Goal: Transaction & Acquisition: Obtain resource

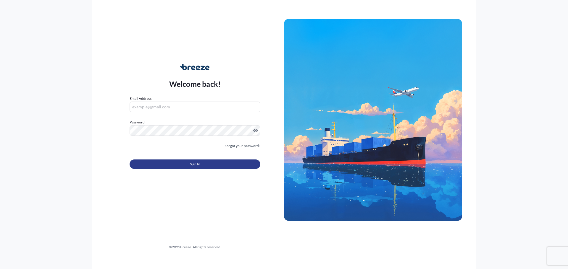
type input "[EMAIL_ADDRESS][DOMAIN_NAME]"
click at [184, 164] on button "Sign In" at bounding box center [195, 164] width 131 height 9
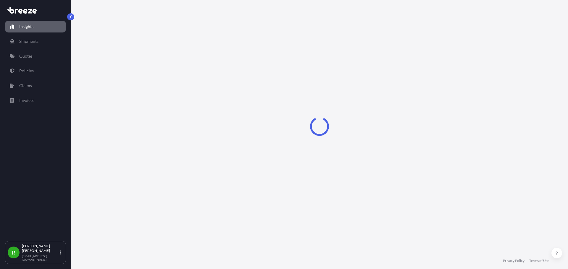
select select "2025"
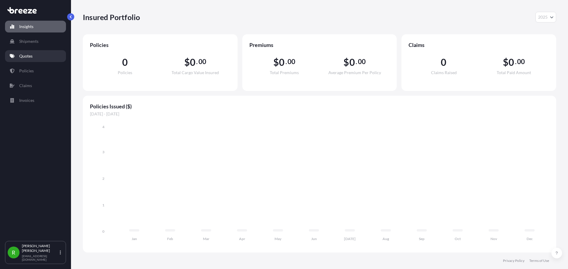
click at [29, 57] on p "Quotes" at bounding box center [25, 56] width 13 height 6
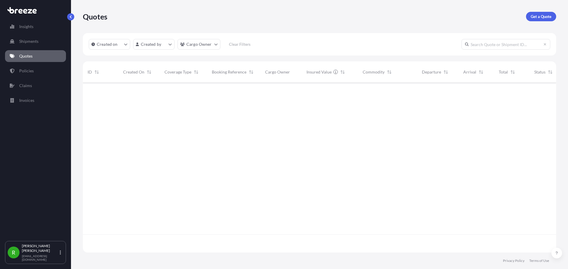
scroll to position [187, 469]
click at [528, 17] on link "Get a Quote" at bounding box center [541, 16] width 30 height 9
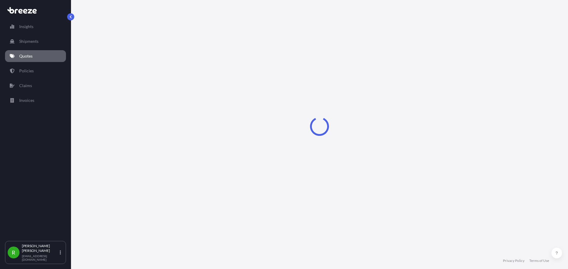
select select "Sea"
select select "1"
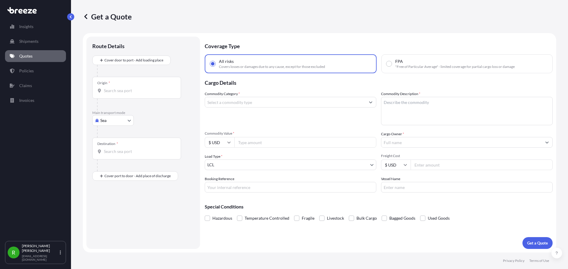
click at [399, 66] on span ""Free of Particular Average" - limited coverage for partial cargo loss or damage" at bounding box center [454, 66] width 119 height 5
click at [391, 66] on input "FPA "Free of Particular Average" - limited coverage for partial cargo loss or d…" at bounding box center [388, 63] width 5 height 5
radio input "true"
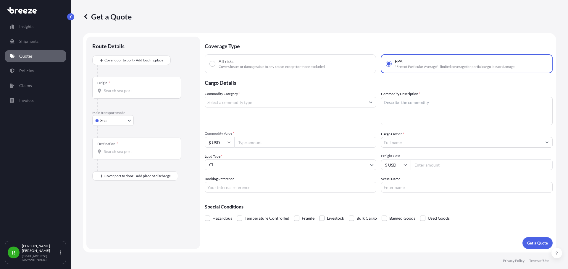
click at [223, 107] on div at bounding box center [290, 102] width 171 height 11
click at [227, 102] on input "Commodity Category *" at bounding box center [285, 102] width 160 height 11
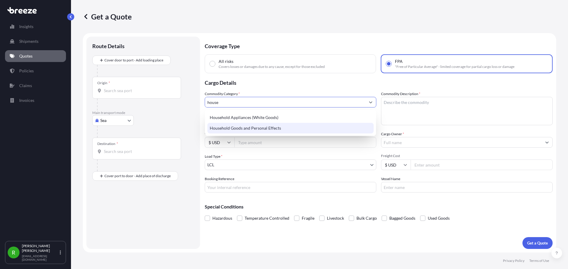
click at [270, 130] on div "Household Goods and Personal Effects" at bounding box center [290, 128] width 166 height 11
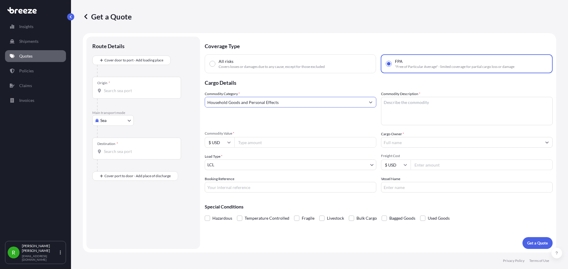
type input "Household Goods and Personal Effects"
click at [393, 108] on textarea "Commodity Description *" at bounding box center [466, 111] width 171 height 28
click at [383, 102] on textarea "Household goods & personal effects" at bounding box center [466, 111] width 171 height 28
type textarea "40ft HC STC 374 pieces of Household goods & personal effects"
click at [245, 141] on input "Commodity Value *" at bounding box center [305, 142] width 142 height 11
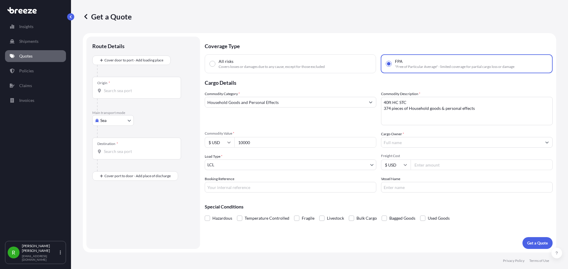
type input "10000"
click at [412, 144] on input "Cargo Owner *" at bounding box center [461, 142] width 160 height 11
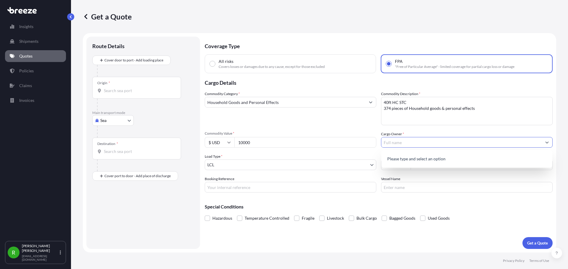
click at [414, 159] on p "Please type and select an option" at bounding box center [467, 159] width 166 height 13
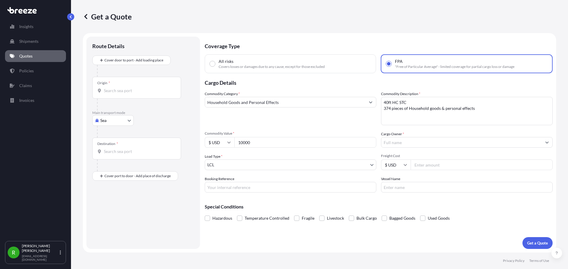
click at [415, 141] on input "Cargo Owner *" at bounding box center [461, 142] width 160 height 11
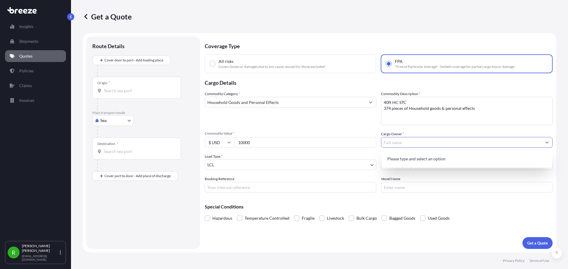
click at [173, 123] on div "Sea Sea Air Road Rail" at bounding box center [143, 120] width 102 height 11
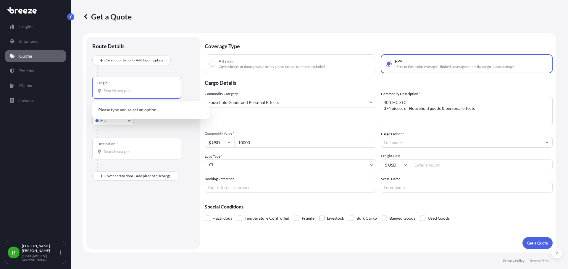
click at [148, 91] on input "Origin *" at bounding box center [139, 91] width 70 height 6
type input "m"
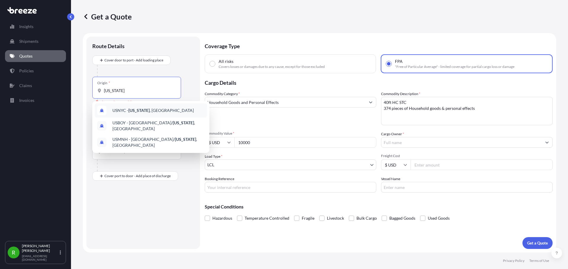
click at [125, 109] on span "USNYC - [US_STATE] , [GEOGRAPHIC_DATA]" at bounding box center [152, 111] width 81 height 6
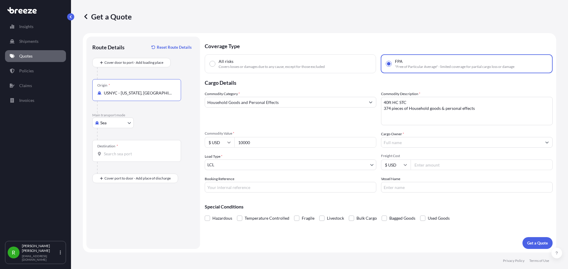
type input "USNYC - [US_STATE], [GEOGRAPHIC_DATA]"
click at [109, 154] on input "Destination *" at bounding box center [139, 154] width 70 height 6
click at [136, 177] on span "JMMBJ - [GEOGRAPHIC_DATA], [GEOGRAPHIC_DATA]" at bounding box center [153, 174] width 83 height 6
type input "JMMBJ - [GEOGRAPHIC_DATA], [GEOGRAPHIC_DATA]"
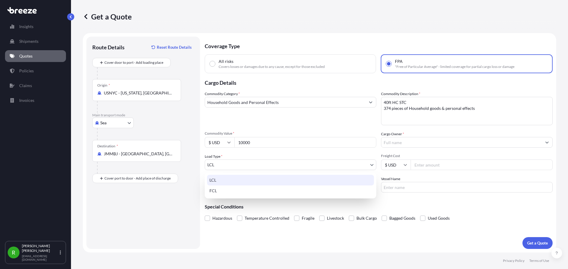
click at [238, 167] on body "Insights Shipments Quotes Policies Claims Invoices R [PERSON_NAME] [EMAIL_ADDRE…" at bounding box center [284, 134] width 568 height 269
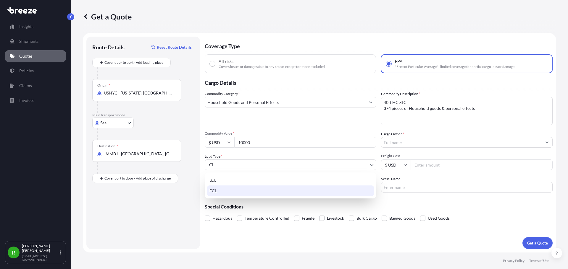
click at [224, 192] on div "FCL" at bounding box center [290, 191] width 167 height 11
select select "2"
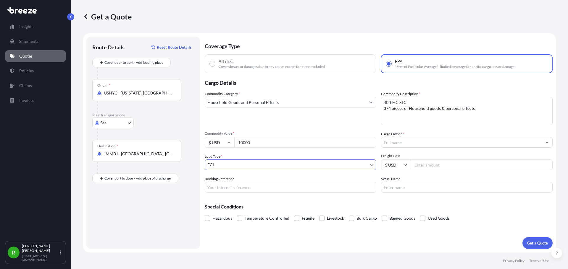
click at [344, 199] on div "Special Conditions Hazardous Temperature Controlled Fragile Livestock Bulk Carg…" at bounding box center [379, 210] width 348 height 25
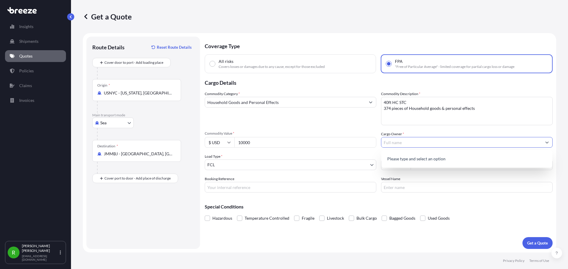
click at [412, 140] on input "Cargo Owner *" at bounding box center [461, 142] width 160 height 11
paste input "[PERSON_NAME]"
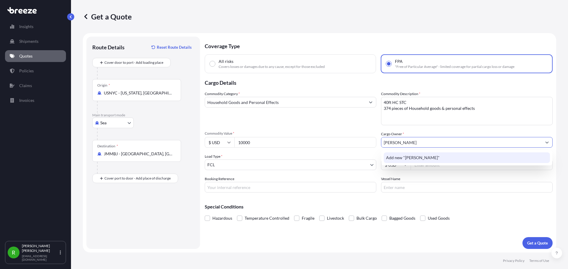
click at [432, 161] on div "Add new "[PERSON_NAME]"" at bounding box center [467, 158] width 166 height 11
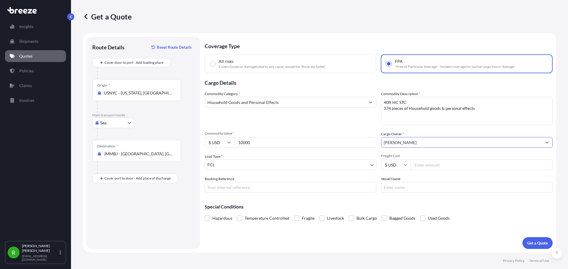
type input "[PERSON_NAME]"
click at [479, 152] on div "Commodity Category * Household Goods and Personal Effects Commodity Description…" at bounding box center [379, 142] width 348 height 102
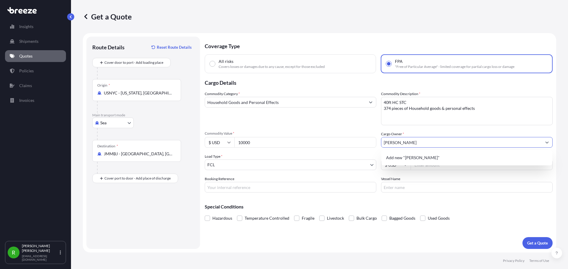
click at [427, 147] on input "[PERSON_NAME]" at bounding box center [461, 142] width 160 height 11
click at [397, 158] on span "Add new "[PERSON_NAME]"" at bounding box center [413, 158] width 54 height 6
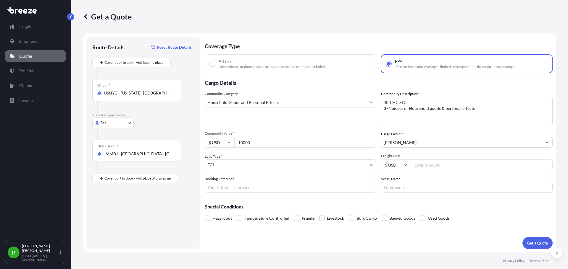
click at [437, 164] on input "Freight Cost" at bounding box center [481, 165] width 142 height 11
click at [255, 190] on input "Booking Reference" at bounding box center [290, 187] width 171 height 11
type input "b"
paste input "NAM7906129"
paste input "CONTAINER NO"
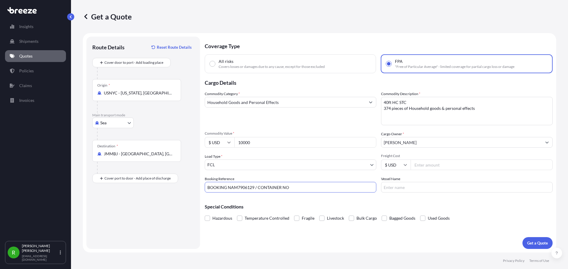
paste input "CMAU9344296"
type input "BOOKING NAM7906129 / CONTAINER NO CMAU9344296"
click at [323, 240] on div "Coverage Type All risks Covers losses or damages due to any cause, except for t…" at bounding box center [379, 143] width 348 height 213
click at [403, 188] on input "Vessel Name" at bounding box center [466, 187] width 171 height 11
paste input "[PERSON_NAME] . OUAL3S1MA"
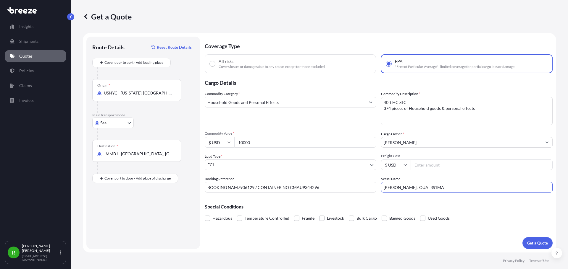
type input "[PERSON_NAME] . OUAL3S1MA"
click at [366, 249] on form "Route Details Reset Route Details Cover door to port - Add loading place Place …" at bounding box center [319, 143] width 473 height 220
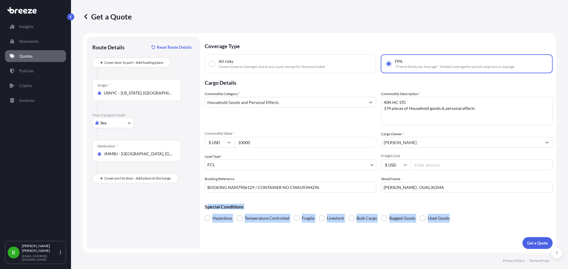
drag, startPoint x: 472, startPoint y: 231, endPoint x: 281, endPoint y: 200, distance: 194.2
click at [207, 203] on div "Coverage Type All risks Covers losses or damages due to any cause, except for t…" at bounding box center [379, 143] width 348 height 213
click at [312, 200] on div "Special Conditions Hazardous Temperature Controlled Fragile Livestock Bulk Carg…" at bounding box center [379, 210] width 348 height 25
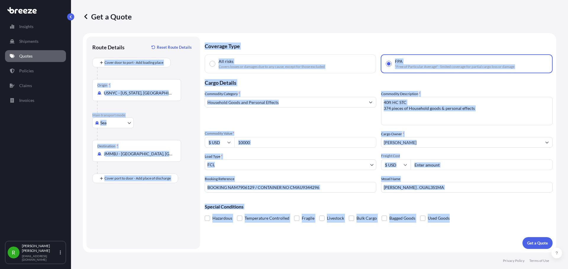
drag, startPoint x: 505, startPoint y: 221, endPoint x: 199, endPoint y: 40, distance: 355.9
click at [199, 40] on form "Route Details Reset Route Details Cover door to port - Add loading place Place …" at bounding box center [319, 143] width 473 height 220
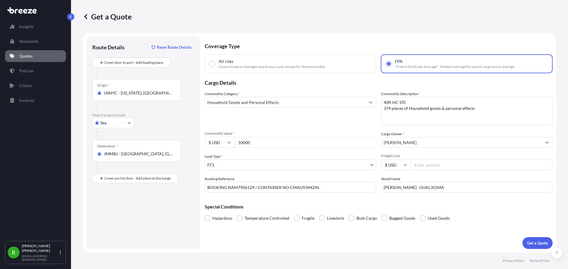
click at [461, 234] on div "Coverage Type All risks Covers losses or damages due to any cause, except for t…" at bounding box center [379, 143] width 348 height 213
click at [425, 218] on label "Used Goods" at bounding box center [435, 218] width 30 height 9
click at [420, 214] on input "Used Goods" at bounding box center [420, 214] width 0 height 0
click at [539, 246] on p "Get a Quote" at bounding box center [537, 243] width 21 height 6
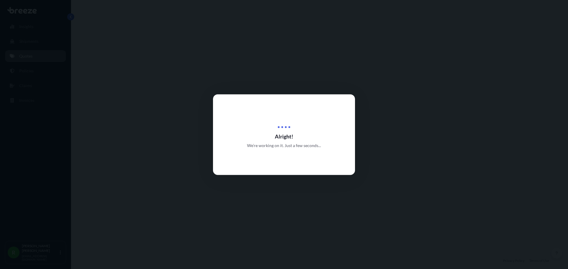
select select "Sea"
select select "2"
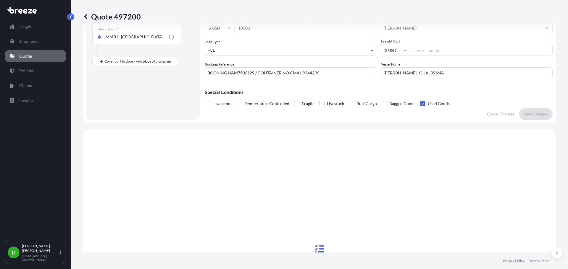
scroll to position [215, 0]
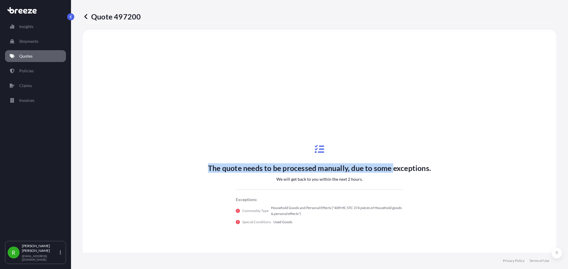
drag, startPoint x: 392, startPoint y: 180, endPoint x: 195, endPoint y: 159, distance: 198.0
click at [195, 159] on div "The quote needs to be processed manually, due to some exceptions. We will get b…" at bounding box center [319, 185] width 457 height 294
drag, startPoint x: 416, startPoint y: 185, endPoint x: 204, endPoint y: 161, distance: 213.6
click at [204, 161] on div "The quote needs to be processed manually, due to some exceptions. We will get b…" at bounding box center [319, 185] width 457 height 294
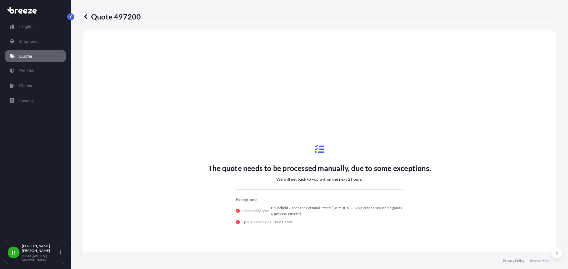
click at [382, 184] on div "The quote needs to be processed manually, due to some exceptions. We will get b…" at bounding box center [319, 184] width 223 height 89
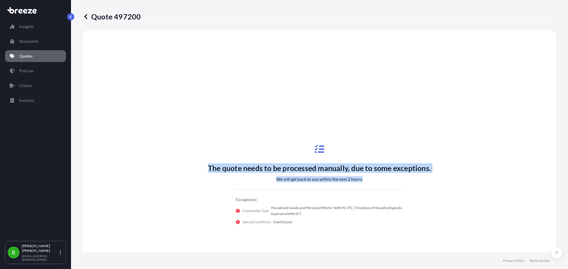
drag, startPoint x: 304, startPoint y: 174, endPoint x: 197, endPoint y: 157, distance: 107.8
click at [197, 157] on div "The quote needs to be processed manually, due to some exceptions. We will get b…" at bounding box center [319, 185] width 457 height 294
click at [250, 163] on div "The quote needs to be processed manually, due to some exceptions. We will get b…" at bounding box center [319, 184] width 223 height 89
drag, startPoint x: 367, startPoint y: 183, endPoint x: 195, endPoint y: 142, distance: 175.9
click at [195, 142] on div "The quote needs to be processed manually, due to some exceptions. We will get b…" at bounding box center [319, 185] width 457 height 294
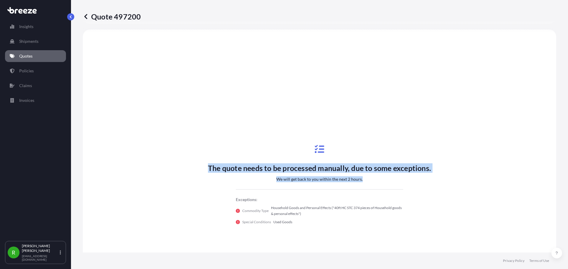
drag, startPoint x: 293, startPoint y: 143, endPoint x: 367, endPoint y: 186, distance: 85.9
click at [367, 186] on div "The quote needs to be processed manually, due to some exceptions. We will get b…" at bounding box center [319, 184] width 223 height 89
click at [368, 183] on div "The quote needs to be processed manually, due to some exceptions. We will get b…" at bounding box center [319, 184] width 223 height 89
drag, startPoint x: 368, startPoint y: 183, endPoint x: 205, endPoint y: 173, distance: 162.6
click at [208, 173] on div "The quote needs to be processed manually, due to some exceptions. We will get b…" at bounding box center [319, 184] width 223 height 89
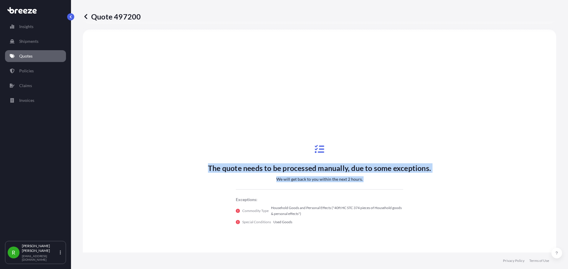
click at [401, 184] on div "The quote needs to be processed manually, due to some exceptions. We will get b…" at bounding box center [319, 184] width 223 height 89
drag, startPoint x: 397, startPoint y: 184, endPoint x: 208, endPoint y: 168, distance: 189.6
click at [208, 168] on div "The quote needs to be processed manually, due to some exceptions. We will get b…" at bounding box center [319, 184] width 223 height 89
click at [208, 168] on p "The quote needs to be processed manually, due to some exceptions." at bounding box center [319, 168] width 223 height 9
drag, startPoint x: 256, startPoint y: 166, endPoint x: 372, endPoint y: 185, distance: 117.6
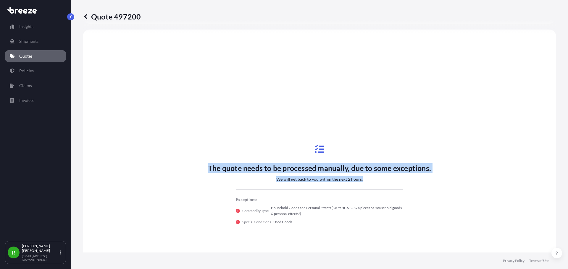
click at [372, 185] on div "The quote needs to be processed manually, due to some exceptions. We will get b…" at bounding box center [319, 185] width 457 height 294
click at [372, 185] on div "The quote needs to be processed manually, due to some exceptions. We will get b…" at bounding box center [319, 184] width 223 height 89
drag, startPoint x: 361, startPoint y: 179, endPoint x: 200, endPoint y: 168, distance: 161.2
click at [200, 168] on div "The quote needs to be processed manually, due to some exceptions. We will get b…" at bounding box center [319, 185] width 457 height 294
click at [228, 172] on p "The quote needs to be processed manually, due to some exceptions." at bounding box center [319, 168] width 223 height 9
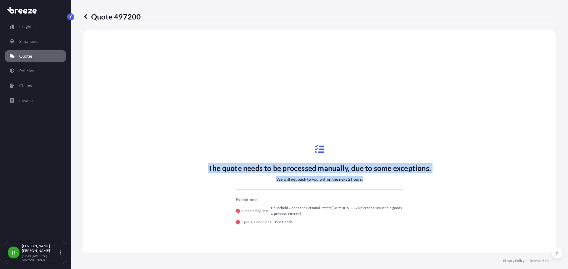
drag, startPoint x: 197, startPoint y: 172, endPoint x: 394, endPoint y: 187, distance: 197.8
click at [394, 187] on div "The quote needs to be processed manually, due to some exceptions. We will get b…" at bounding box center [319, 185] width 457 height 294
click at [389, 186] on div "The quote needs to be processed manually, due to some exceptions. We will get b…" at bounding box center [319, 184] width 223 height 89
drag, startPoint x: 318, startPoint y: 181, endPoint x: 219, endPoint y: 169, distance: 99.8
click at [219, 169] on div "The quote needs to be processed manually, due to some exceptions. We will get b…" at bounding box center [319, 184] width 223 height 89
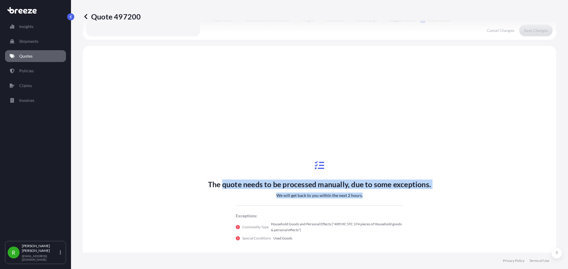
scroll to position [195, 0]
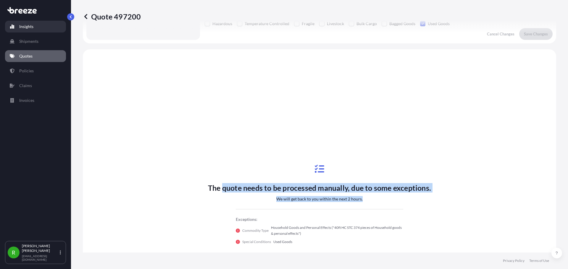
click at [30, 28] on p "Insights" at bounding box center [26, 27] width 14 height 6
select select "2025"
